Goal: Ask a question

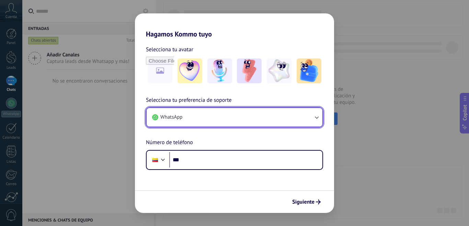
click at [183, 120] on button "WhatsApp" at bounding box center [235, 117] width 176 height 19
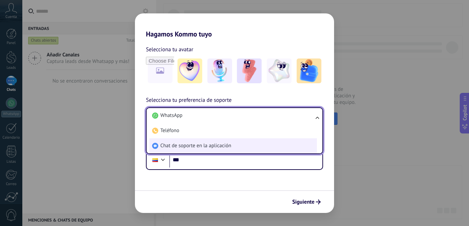
click at [198, 150] on li "Chat de soporte en la aplicación" at bounding box center [232, 145] width 167 height 15
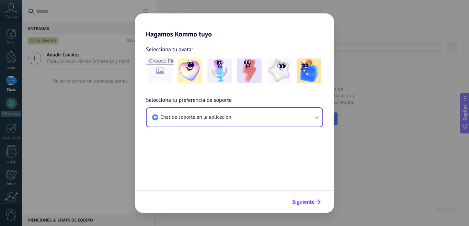
click at [294, 203] on span "Siguiente" at bounding box center [303, 201] width 22 height 5
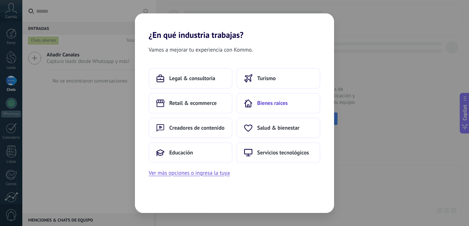
click at [266, 104] on span "Bienes raíces" at bounding box center [272, 103] width 31 height 7
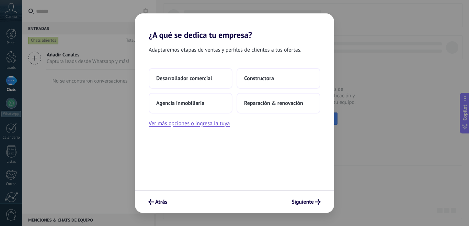
click at [266, 104] on span "Reparación & renovación" at bounding box center [273, 103] width 59 height 7
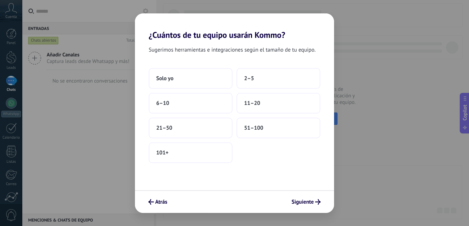
click at [266, 104] on button "11–20" at bounding box center [278, 103] width 84 height 21
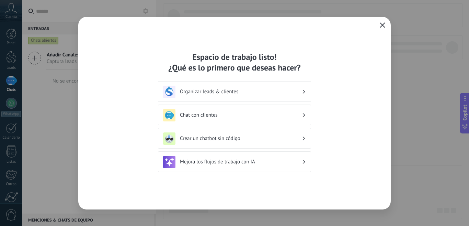
click at [381, 26] on use "button" at bounding box center [382, 24] width 5 height 5
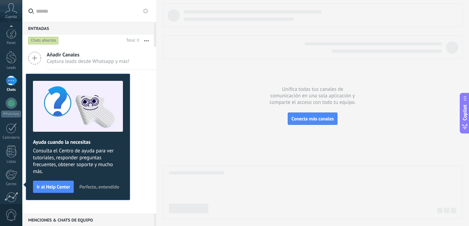
click at [103, 175] on span "Consulta el Centro de ayuda para ver tutoriales, responder preguntas frecuentes…" at bounding box center [78, 160] width 90 height 27
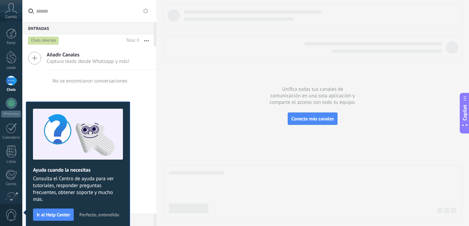
click at [111, 212] on span "Perfecto, entendido" at bounding box center [99, 214] width 40 height 5
